Goal: Book appointment/travel/reservation

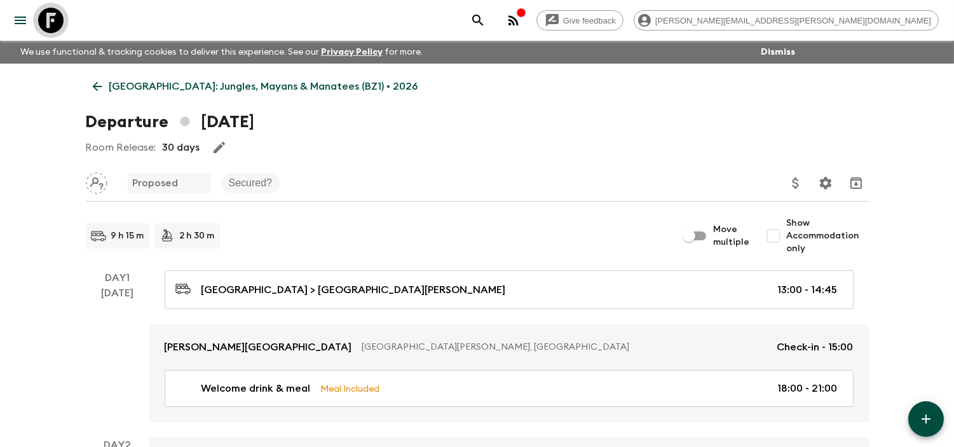
click at [48, 17] on icon at bounding box center [50, 20] width 25 height 25
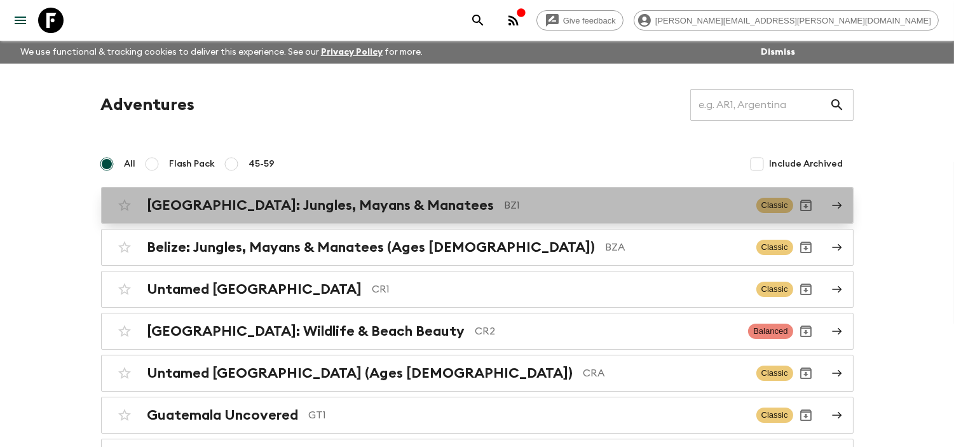
click at [327, 206] on h2 "[GEOGRAPHIC_DATA]: Jungles, Mayans & Manatees" at bounding box center [320, 205] width 347 height 17
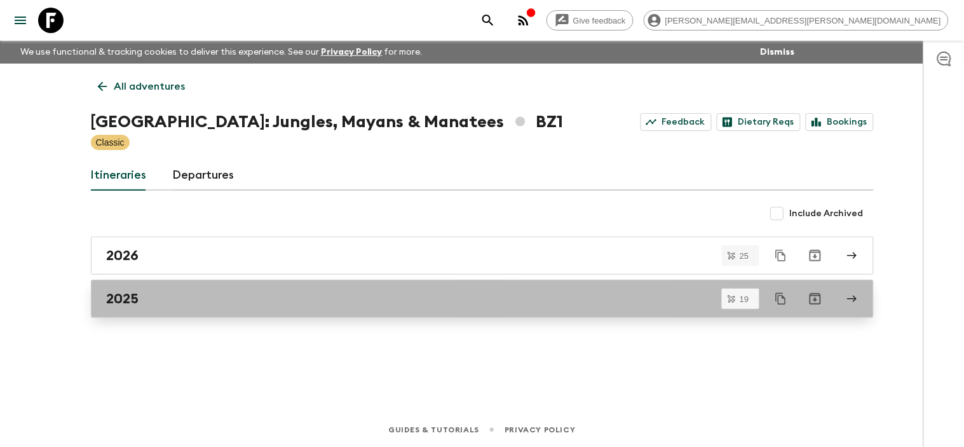
click at [164, 294] on div "2025" at bounding box center [470, 298] width 727 height 17
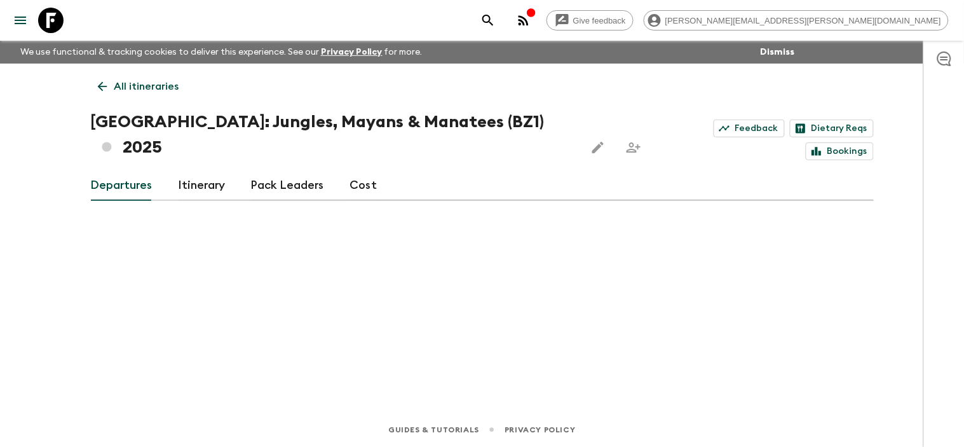
click at [264, 283] on div "All itineraries [GEOGRAPHIC_DATA]: Jungles, Mayans & Manatees (BZ1) 2025 Feedba…" at bounding box center [482, 220] width 813 height 313
click at [96, 89] on icon at bounding box center [102, 86] width 14 height 14
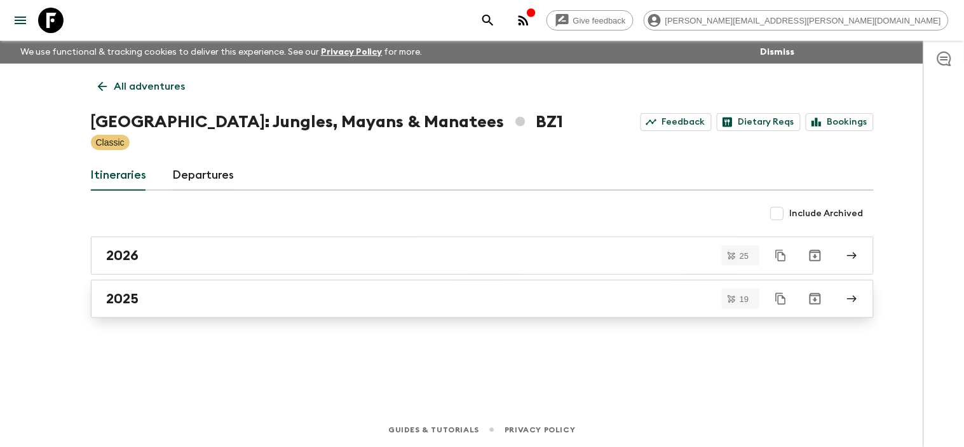
click at [144, 294] on div "2025" at bounding box center [470, 298] width 727 height 17
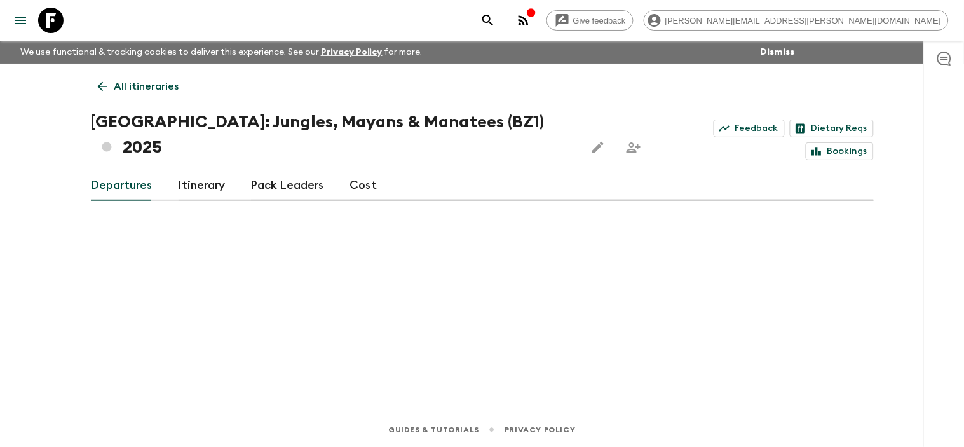
click at [109, 86] on icon at bounding box center [102, 86] width 14 height 14
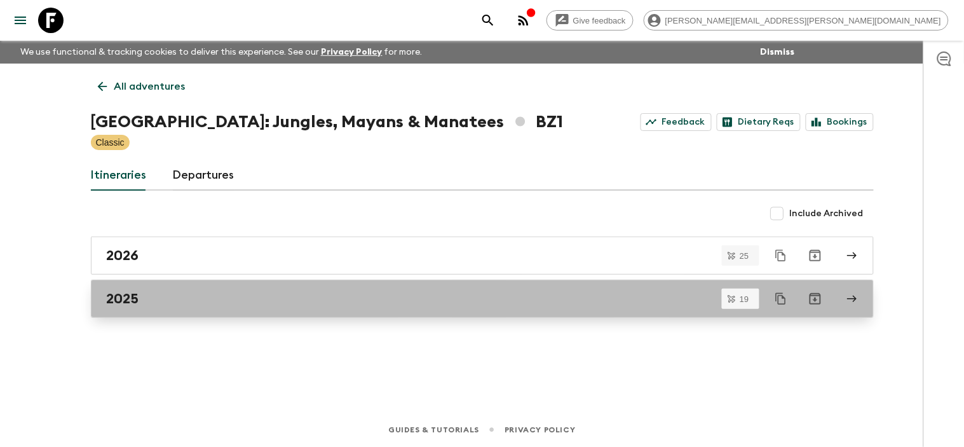
click at [187, 294] on div "2025" at bounding box center [470, 298] width 727 height 17
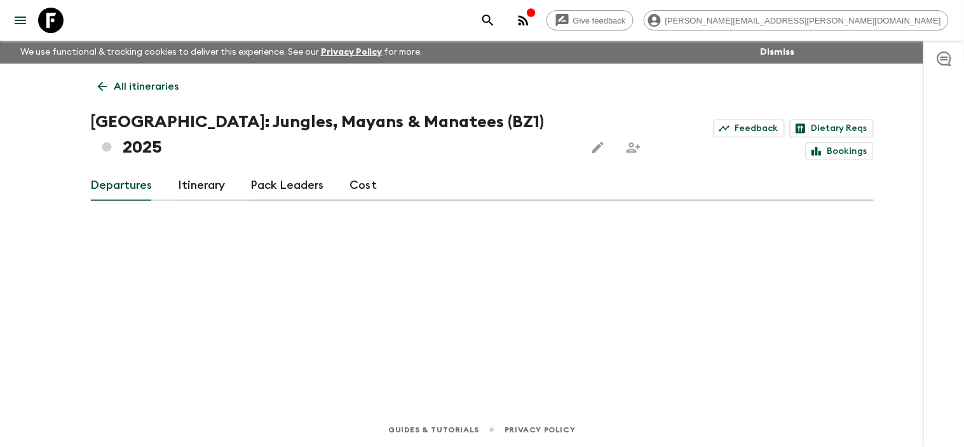
click at [473, 285] on div "All itineraries [GEOGRAPHIC_DATA]: Jungles, Mayans & Manatees (BZ1) 2025 Feedba…" at bounding box center [482, 220] width 813 height 313
